Goal: Download file/media

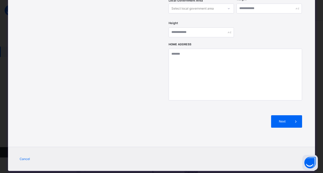
select select "**"
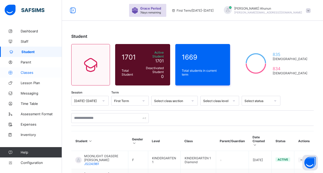
click at [31, 71] on span "Classes" at bounding box center [41, 72] width 41 height 4
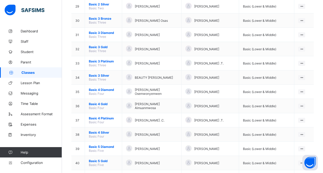
scroll to position [471, 0]
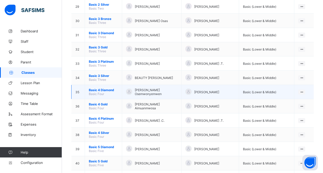
click at [98, 90] on span "Basic 4 Diamond" at bounding box center [103, 90] width 29 height 4
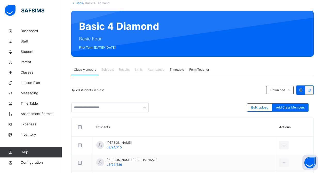
scroll to position [38, 0]
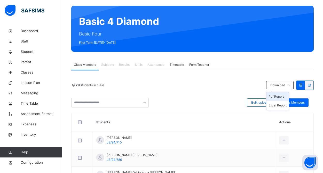
click at [276, 96] on li "Pdf Report" at bounding box center [278, 96] width 22 height 9
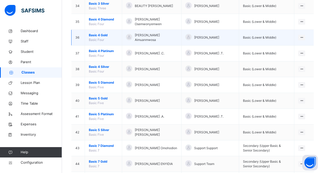
scroll to position [587, 0]
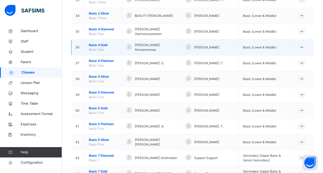
click at [98, 46] on span "Basic 4 Gold" at bounding box center [103, 45] width 29 height 5
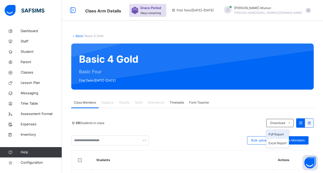
click at [276, 133] on li "Pdf Report" at bounding box center [278, 134] width 22 height 9
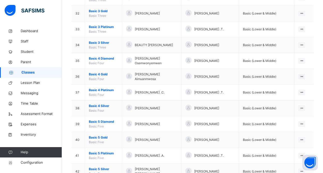
scroll to position [558, 0]
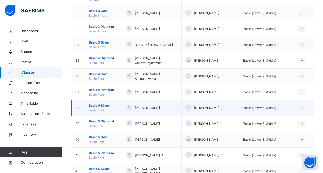
click at [104, 105] on span "Basic 4 Silver" at bounding box center [103, 105] width 29 height 5
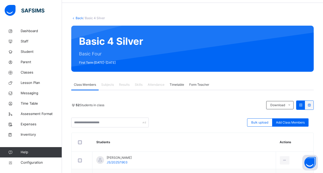
scroll to position [20, 0]
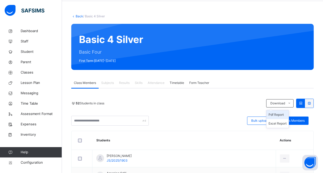
click at [277, 114] on li "Pdf Report" at bounding box center [278, 114] width 22 height 9
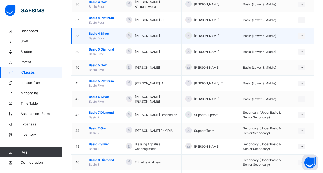
scroll to position [631, 0]
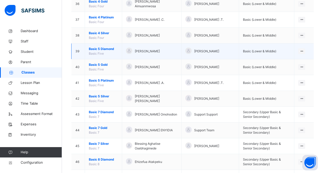
click at [104, 50] on span "Basic 5 Diamond" at bounding box center [103, 48] width 29 height 5
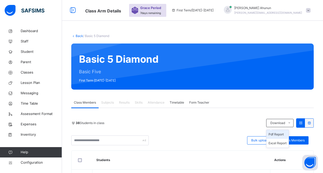
click at [280, 134] on li "Pdf Report" at bounding box center [278, 134] width 22 height 9
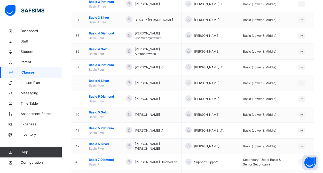
scroll to position [585, 0]
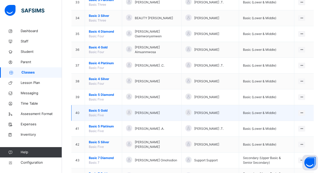
click at [105, 110] on span "Basic 5 Gold" at bounding box center [103, 110] width 29 height 5
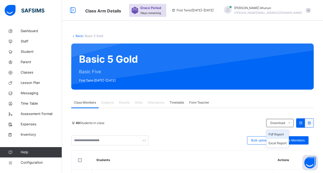
click at [280, 133] on li "Pdf Report" at bounding box center [278, 134] width 22 height 9
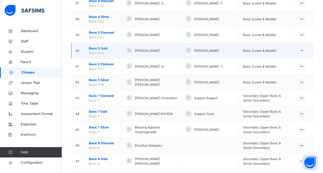
scroll to position [649, 0]
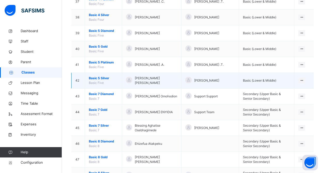
click at [104, 78] on span "Basic 5 Silver" at bounding box center [103, 78] width 29 height 5
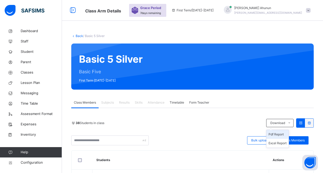
click at [272, 132] on li "Pdf Report" at bounding box center [278, 134] width 22 height 9
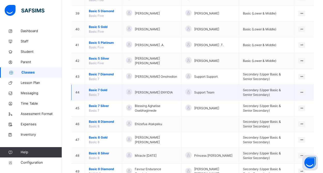
scroll to position [671, 0]
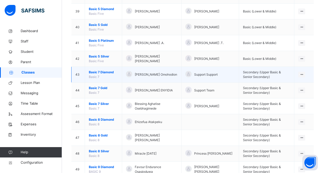
click at [109, 69] on td "Basic 7 Diamond Basic 7" at bounding box center [103, 75] width 37 height 16
click at [108, 73] on span "Basic 7 Diamond" at bounding box center [103, 72] width 29 height 5
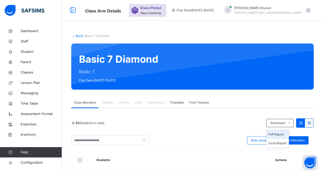
click at [278, 134] on li "Pdf Report" at bounding box center [278, 134] width 22 height 9
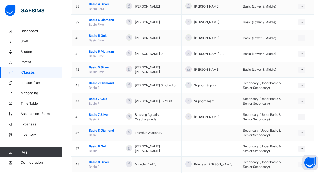
scroll to position [662, 0]
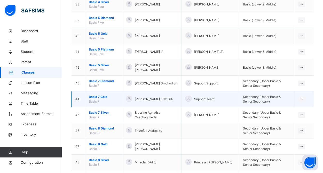
click at [103, 96] on span "Basic 7 Gold" at bounding box center [103, 96] width 29 height 5
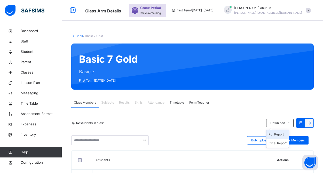
click at [277, 135] on li "Pdf Report" at bounding box center [278, 134] width 22 height 9
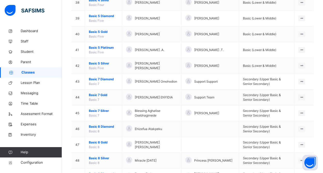
scroll to position [663, 0]
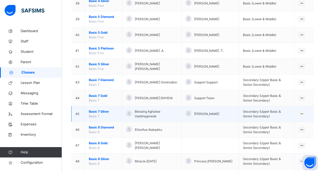
click at [98, 114] on span "Basic 7" at bounding box center [94, 116] width 11 height 4
click at [103, 112] on span "Basic 7 Silver" at bounding box center [103, 111] width 29 height 5
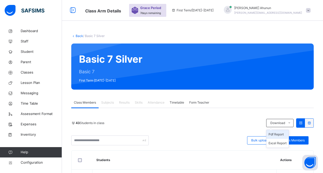
click at [278, 134] on li "Pdf Report" at bounding box center [278, 134] width 22 height 9
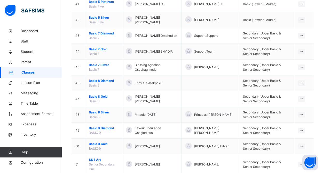
scroll to position [711, 0]
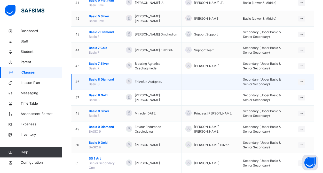
click at [104, 81] on span "Basic 8 Diamond" at bounding box center [103, 79] width 29 height 5
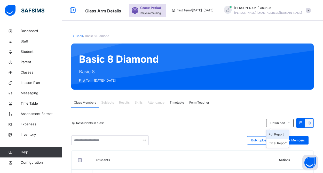
click at [274, 134] on li "Pdf Report" at bounding box center [278, 134] width 22 height 9
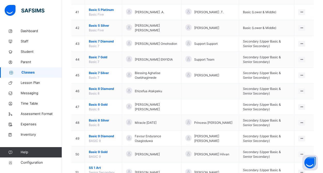
scroll to position [701, 0]
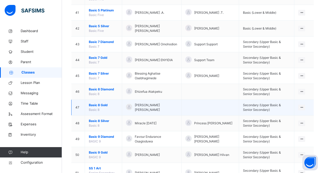
click at [101, 105] on span "Basic 8 Gold" at bounding box center [103, 105] width 29 height 5
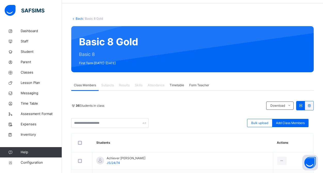
scroll to position [37, 0]
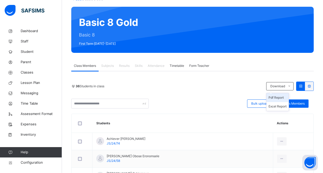
click at [277, 99] on li "Pdf Report" at bounding box center [278, 97] width 22 height 9
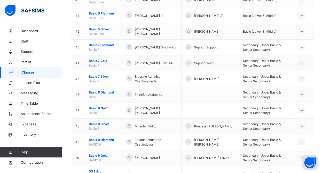
scroll to position [699, 0]
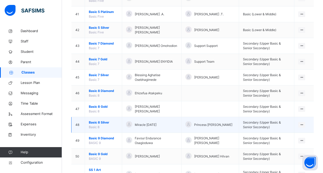
click at [103, 122] on span "Basic 8 Silver" at bounding box center [103, 122] width 29 height 5
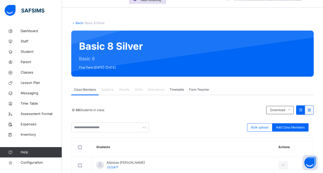
scroll to position [14, 0]
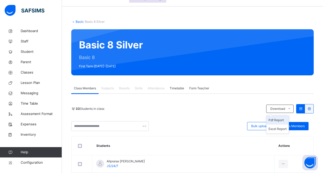
click at [271, 119] on li "Pdf Report" at bounding box center [278, 119] width 22 height 9
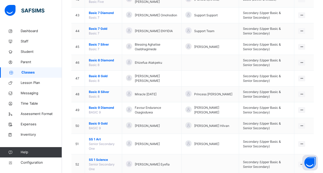
scroll to position [727, 0]
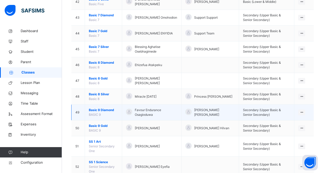
click at [107, 112] on span "Basic 9 Diamond" at bounding box center [103, 109] width 29 height 5
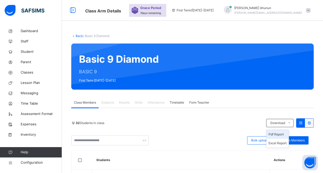
click at [281, 135] on li "Pdf Report" at bounding box center [278, 134] width 22 height 9
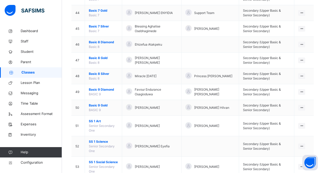
scroll to position [746, 0]
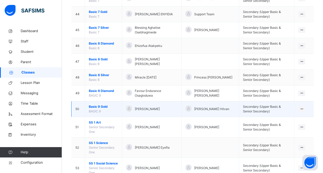
click at [101, 106] on span "Basic 9 Gold" at bounding box center [103, 106] width 29 height 5
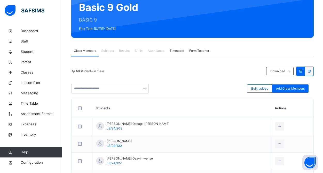
scroll to position [51, 0]
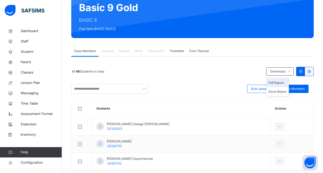
click at [279, 81] on li "Pdf Report" at bounding box center [278, 82] width 22 height 9
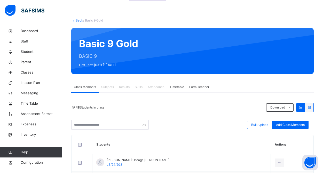
scroll to position [0, 0]
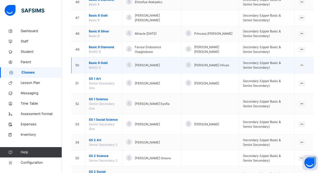
scroll to position [790, 0]
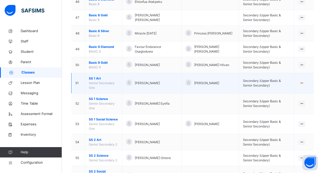
click at [101, 79] on span "SS 1 Art" at bounding box center [103, 78] width 29 height 5
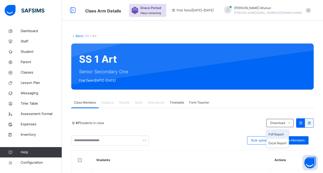
click at [276, 133] on li "Pdf Report" at bounding box center [278, 134] width 22 height 9
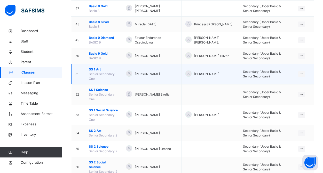
scroll to position [800, 0]
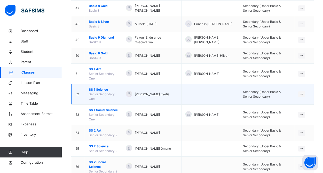
click at [102, 89] on span "SS 1 Science" at bounding box center [103, 89] width 29 height 5
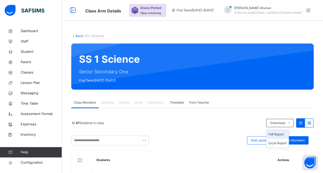
click at [279, 135] on li "Pdf Report" at bounding box center [278, 134] width 22 height 9
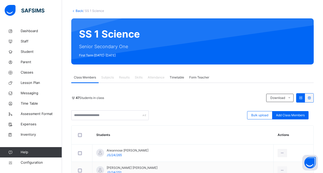
scroll to position [27, 0]
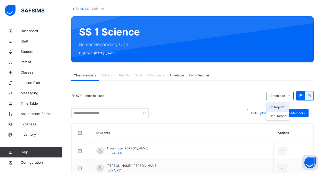
click at [284, 106] on li "Pdf Report" at bounding box center [278, 107] width 22 height 9
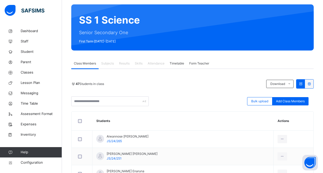
scroll to position [0, 0]
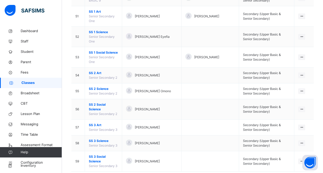
scroll to position [853, 0]
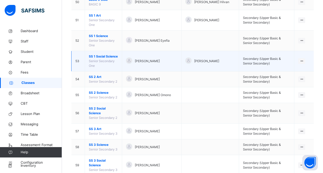
click at [108, 56] on span "SS 1 Social Science" at bounding box center [103, 56] width 29 height 5
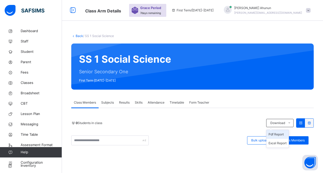
click at [277, 134] on li "Pdf Report" at bounding box center [278, 134] width 22 height 9
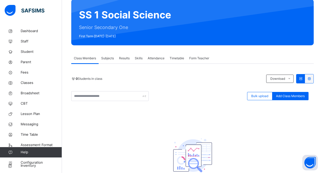
scroll to position [45, 0]
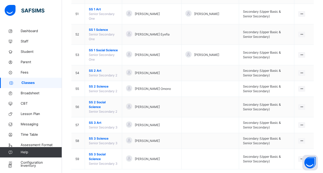
scroll to position [869, 0]
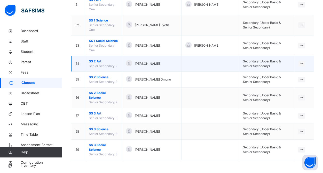
click at [99, 63] on span "SS 2 Art" at bounding box center [103, 61] width 29 height 5
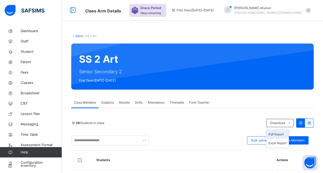
click at [274, 135] on li "Pdf Report" at bounding box center [278, 134] width 22 height 9
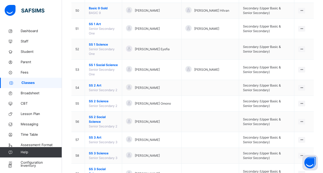
scroll to position [869, 0]
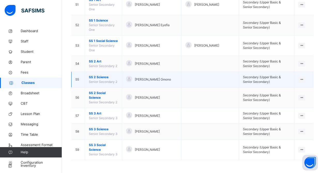
click at [98, 77] on span "SS 2 Science" at bounding box center [103, 77] width 29 height 5
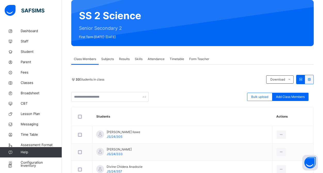
scroll to position [45, 0]
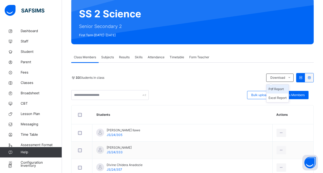
click at [277, 88] on li "Pdf Report" at bounding box center [278, 88] width 22 height 9
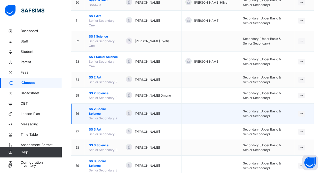
scroll to position [869, 0]
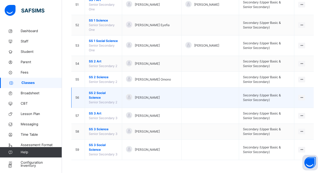
click at [98, 93] on span "SS 2 Social Science" at bounding box center [103, 94] width 29 height 9
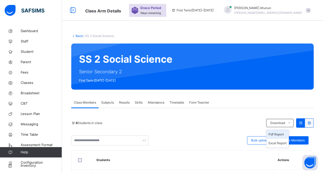
click at [277, 135] on li "Pdf Report" at bounding box center [278, 134] width 22 height 9
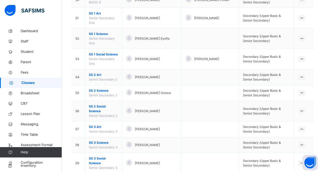
scroll to position [869, 0]
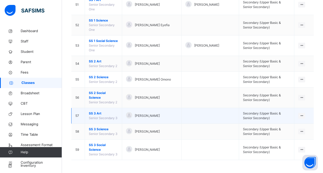
click at [95, 113] on span "SS 3 Art" at bounding box center [103, 113] width 29 height 5
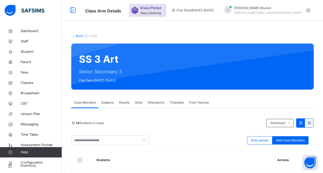
scroll to position [22, 0]
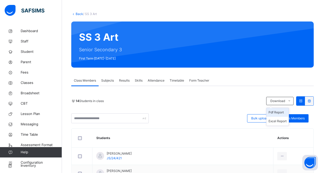
click at [275, 114] on li "Pdf Report" at bounding box center [278, 112] width 22 height 9
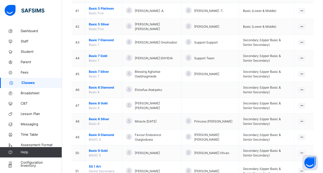
scroll to position [869, 0]
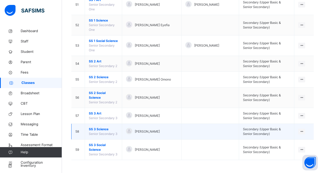
click at [98, 129] on span "SS 3 Science" at bounding box center [103, 129] width 29 height 5
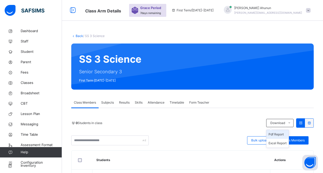
click at [279, 135] on li "Pdf Report" at bounding box center [278, 134] width 22 height 9
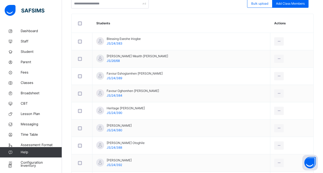
scroll to position [233, 0]
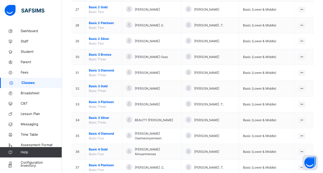
scroll to position [869, 0]
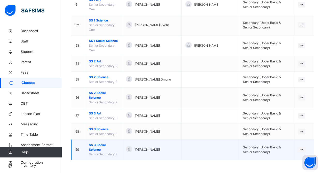
click at [99, 146] on span "SS 3 Social Science" at bounding box center [103, 146] width 29 height 9
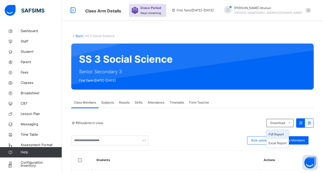
click at [278, 134] on li "Pdf Report" at bounding box center [278, 134] width 22 height 9
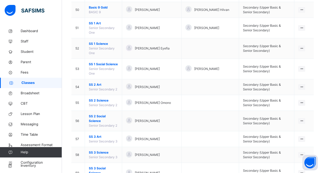
scroll to position [844, 0]
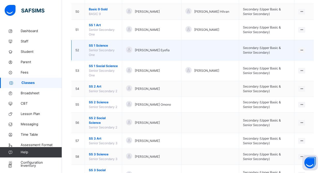
click at [99, 47] on span "SS 1 Science" at bounding box center [103, 45] width 29 height 5
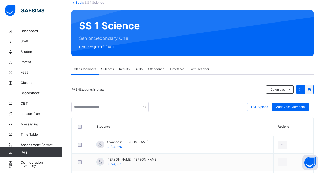
scroll to position [37, 0]
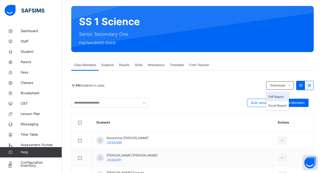
click at [279, 96] on li "Pdf Report" at bounding box center [278, 96] width 22 height 9
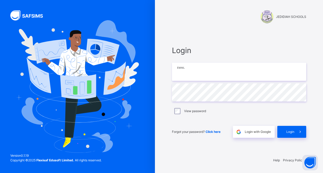
type input "**********"
